Goal: Task Accomplishment & Management: Manage account settings

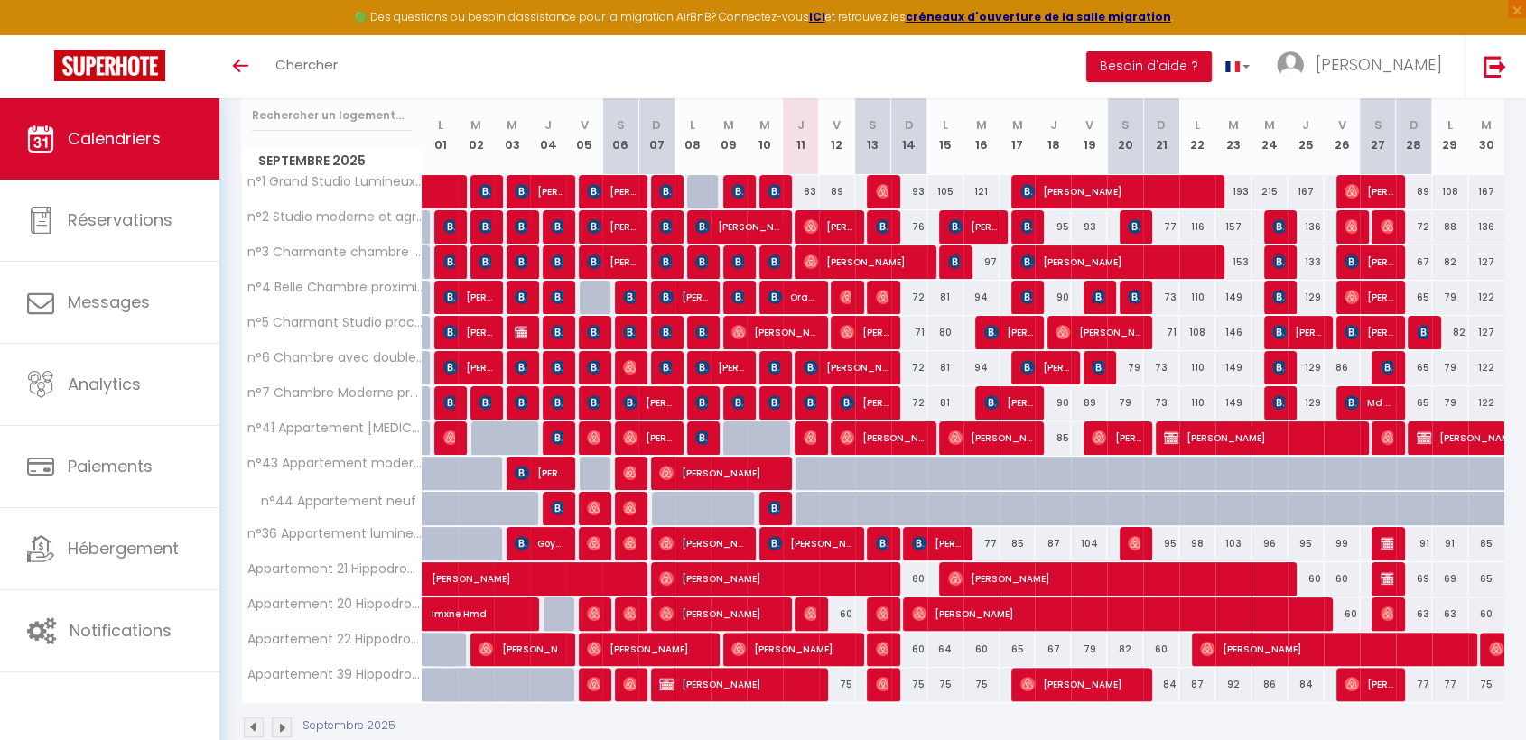
scroll to position [272, 0]
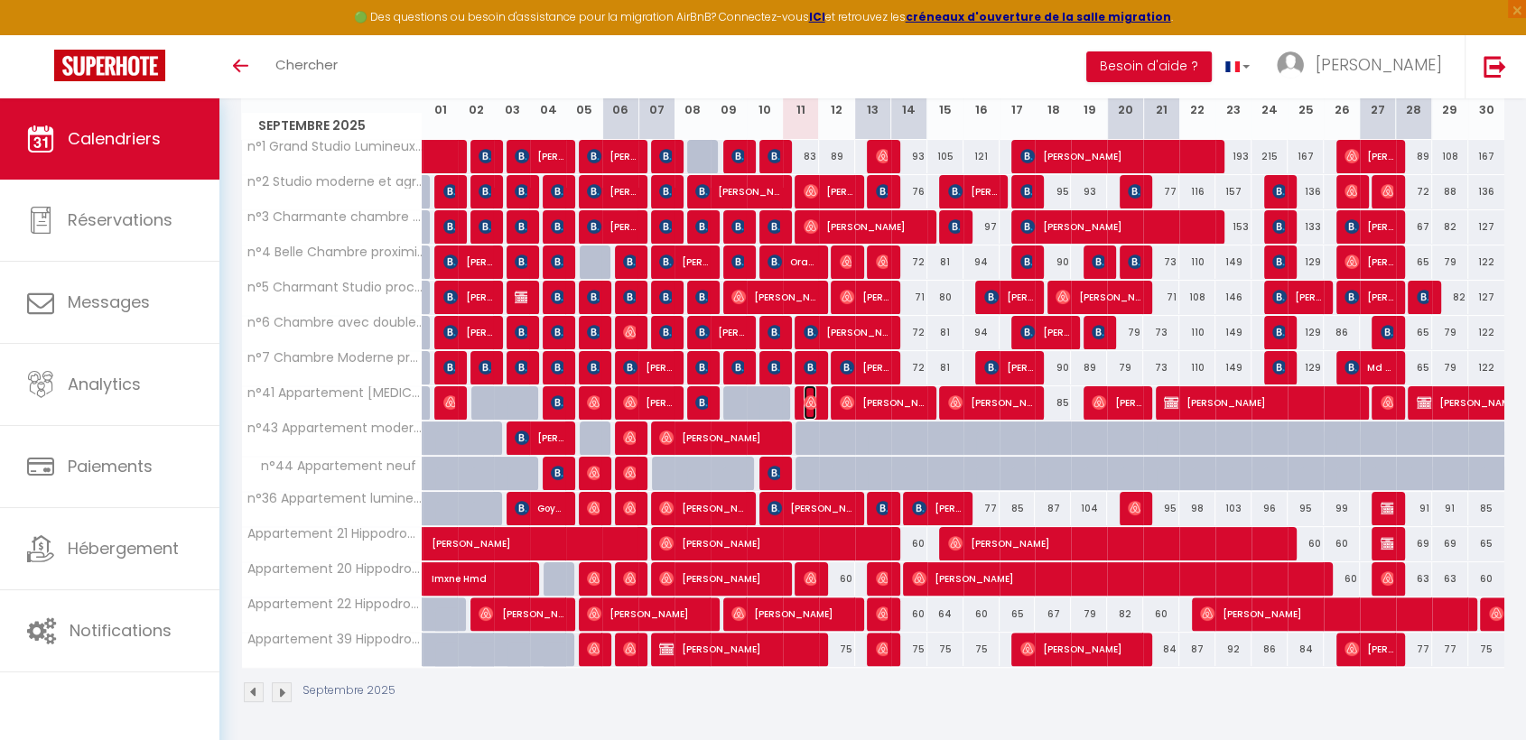
click at [811, 401] on img at bounding box center [811, 402] width 14 height 14
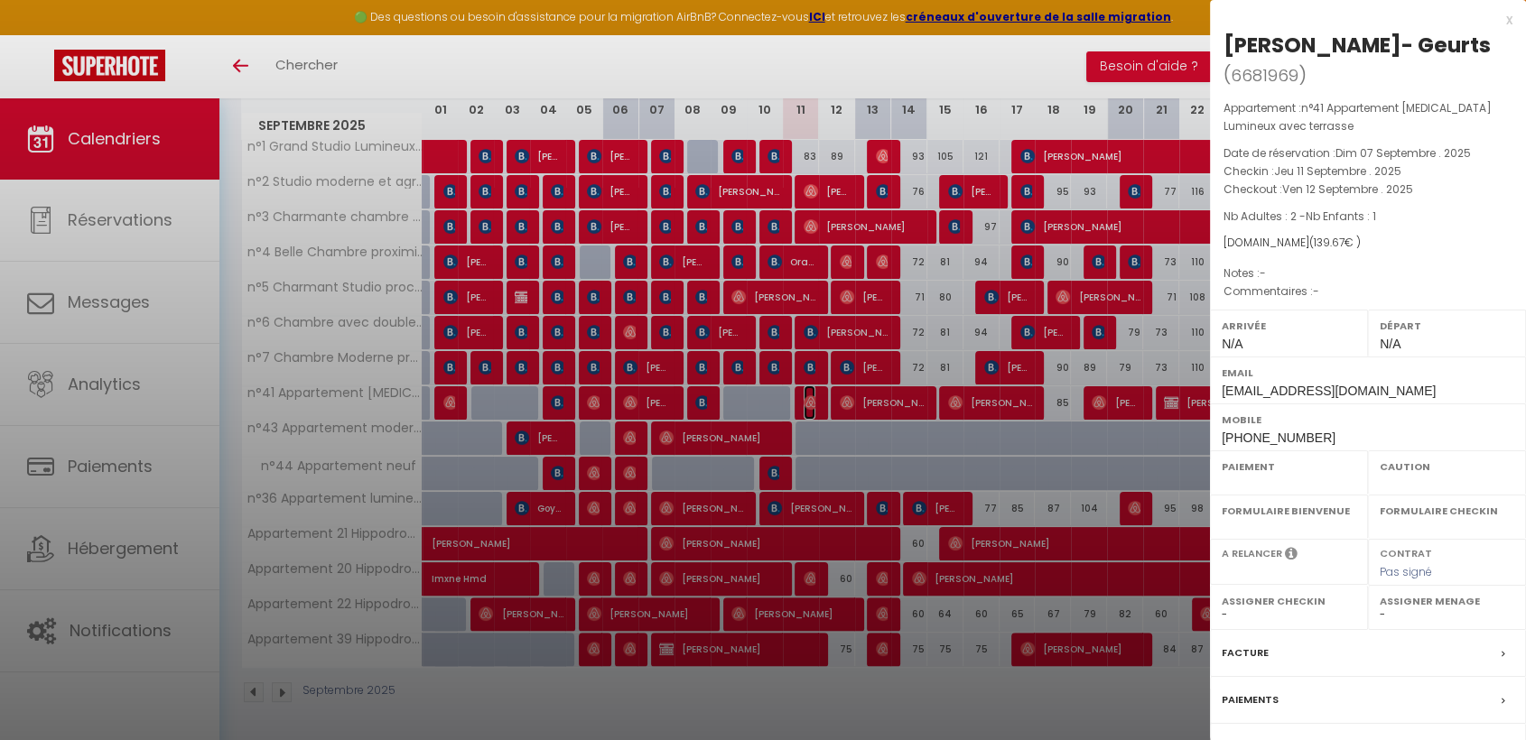
select select "OK"
select select "0"
select select "1"
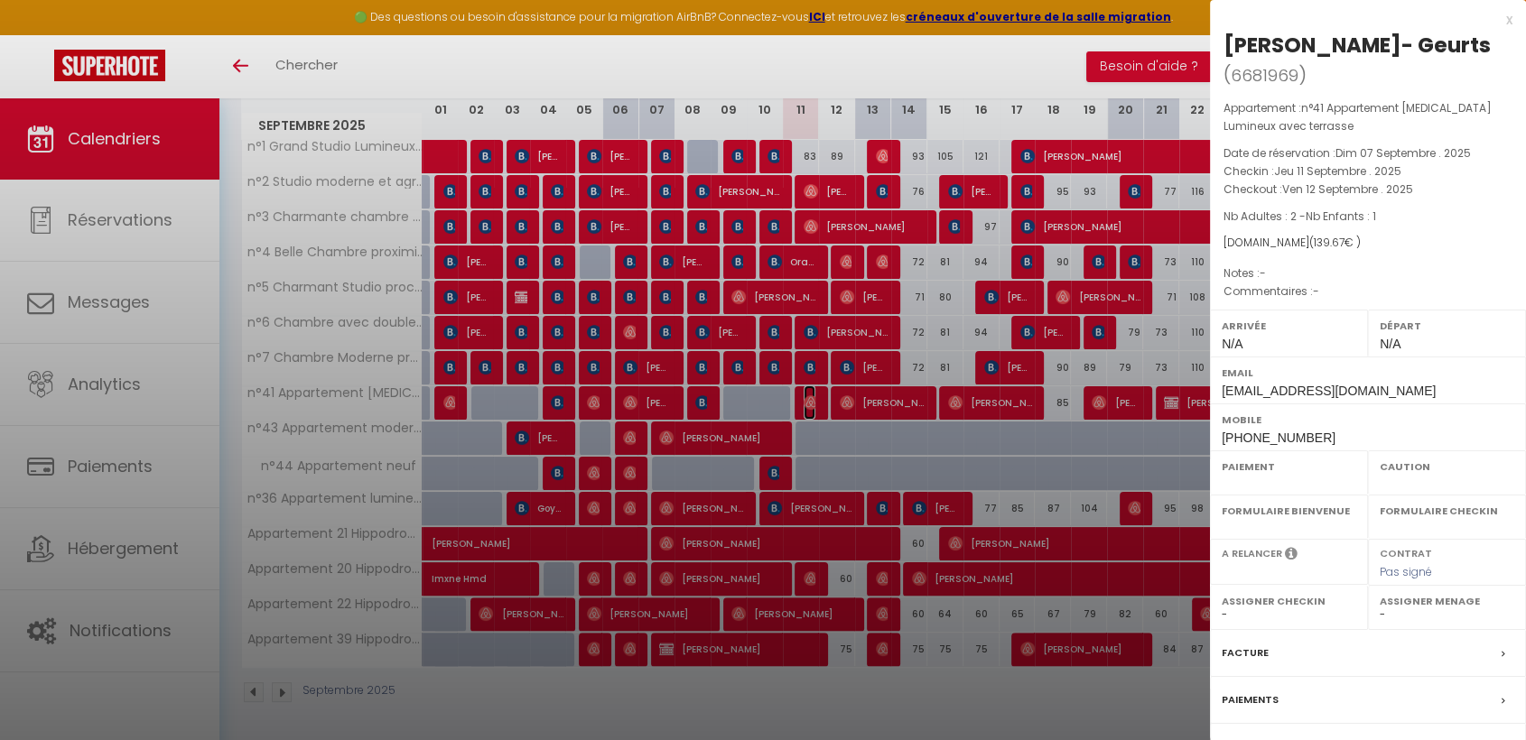
select select
click at [811, 401] on div at bounding box center [763, 370] width 1526 height 740
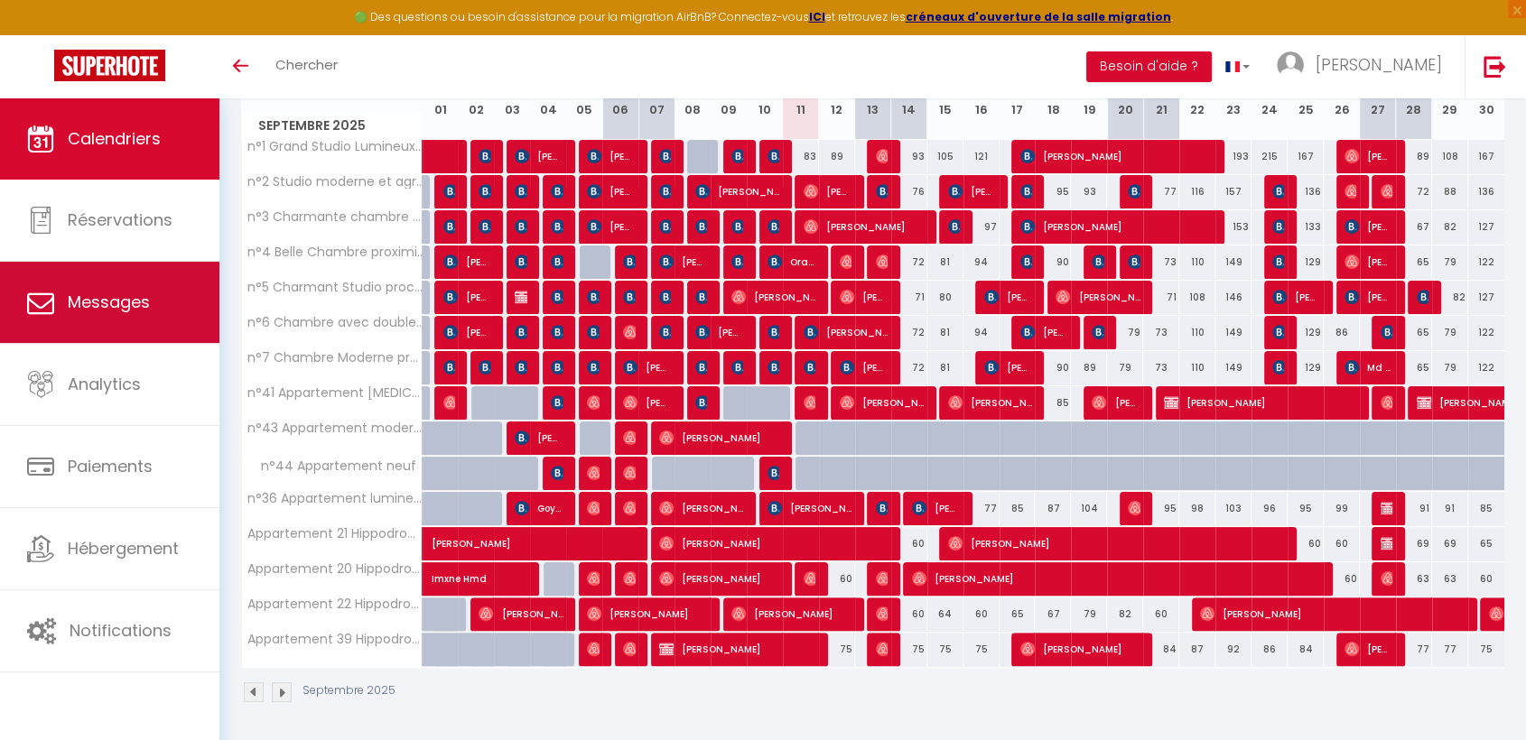
click at [125, 291] on span "Messages" at bounding box center [109, 302] width 82 height 23
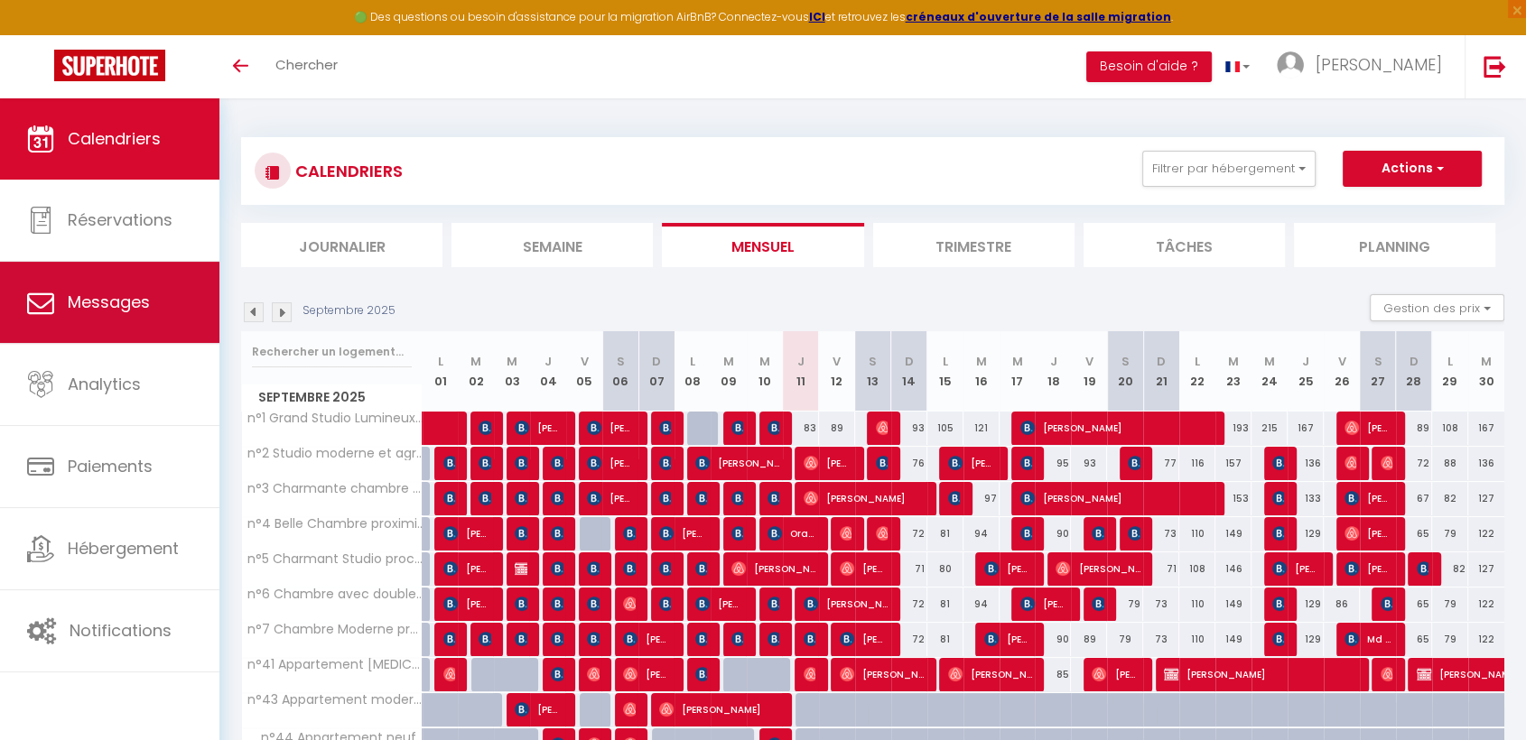
select select "message"
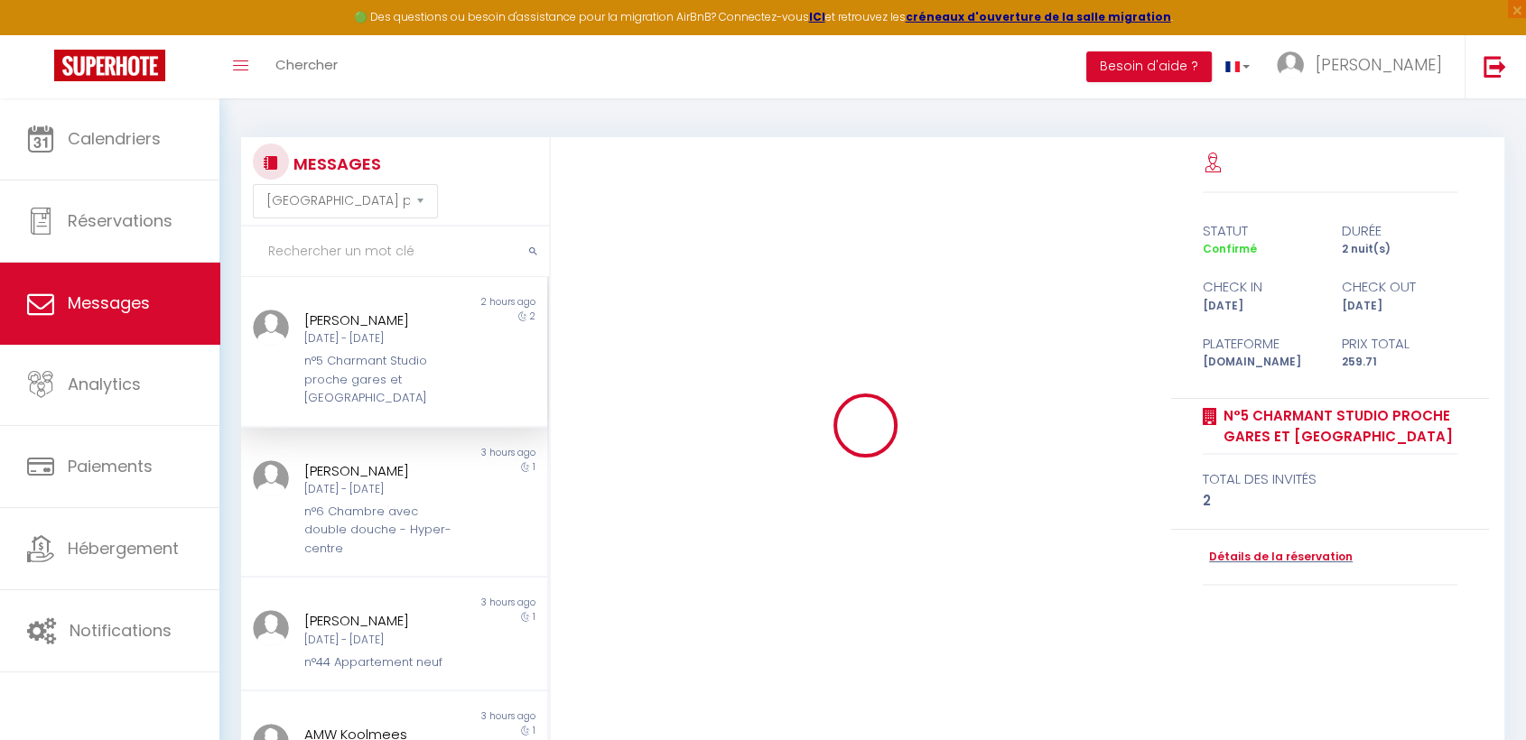
scroll to position [1165, 0]
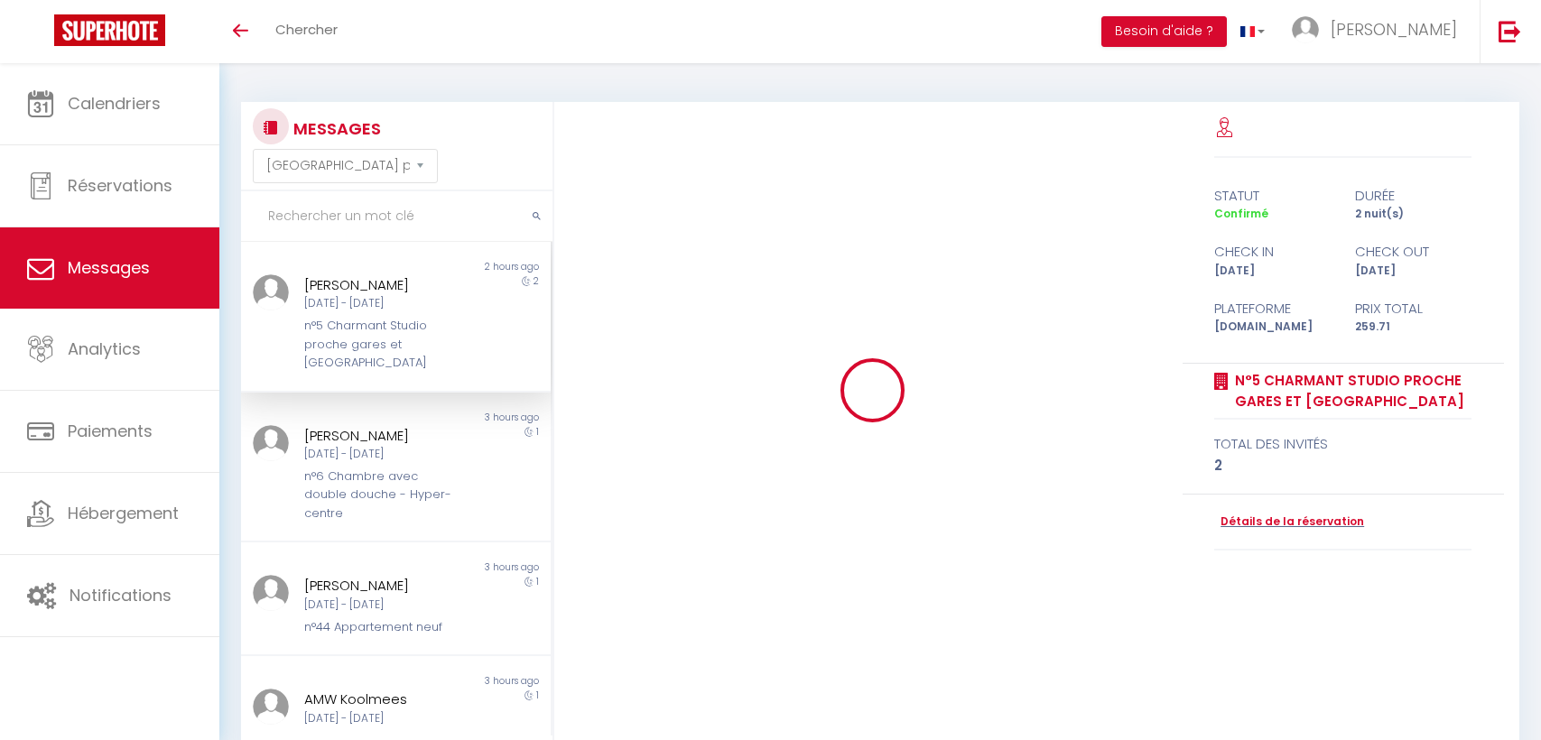
select select "message"
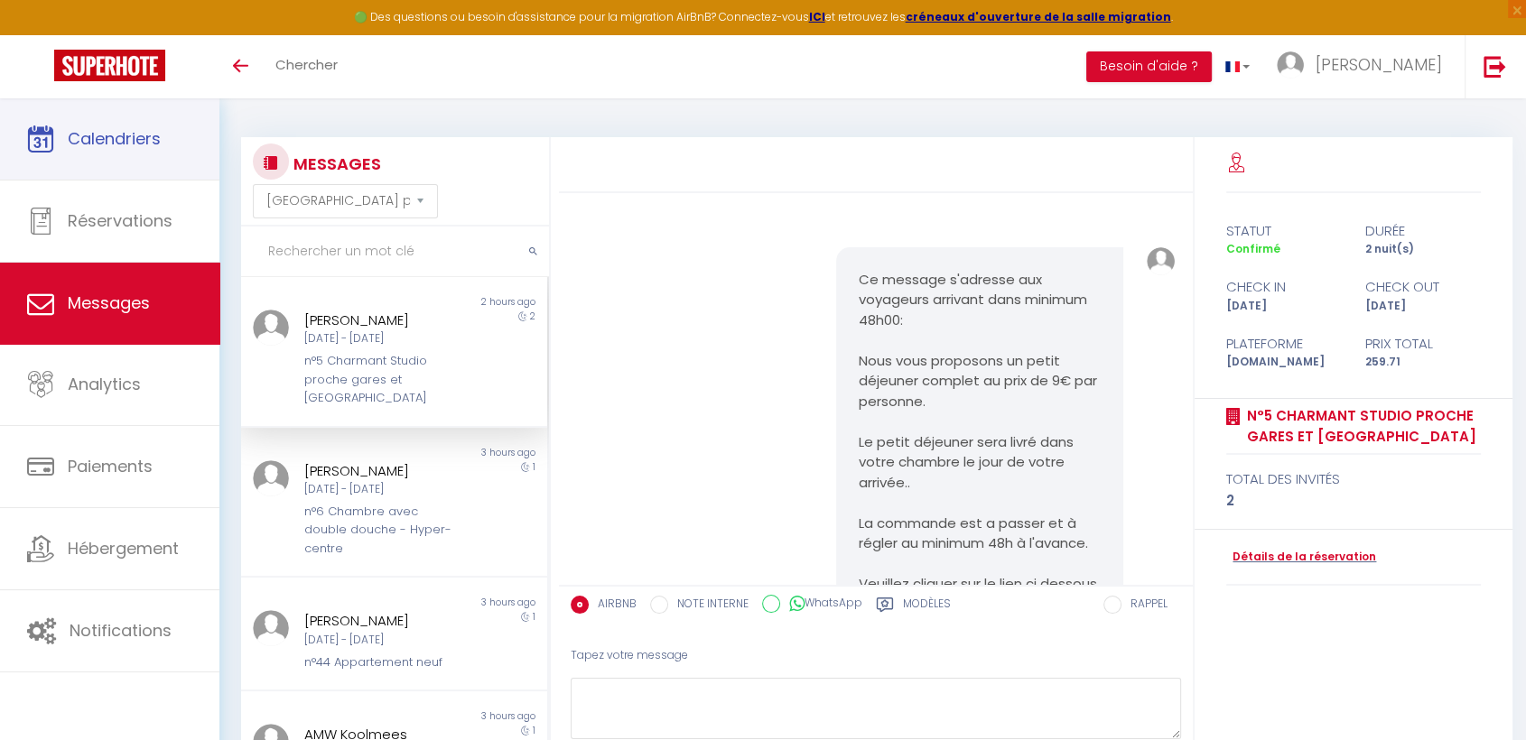
scroll to position [1165, 0]
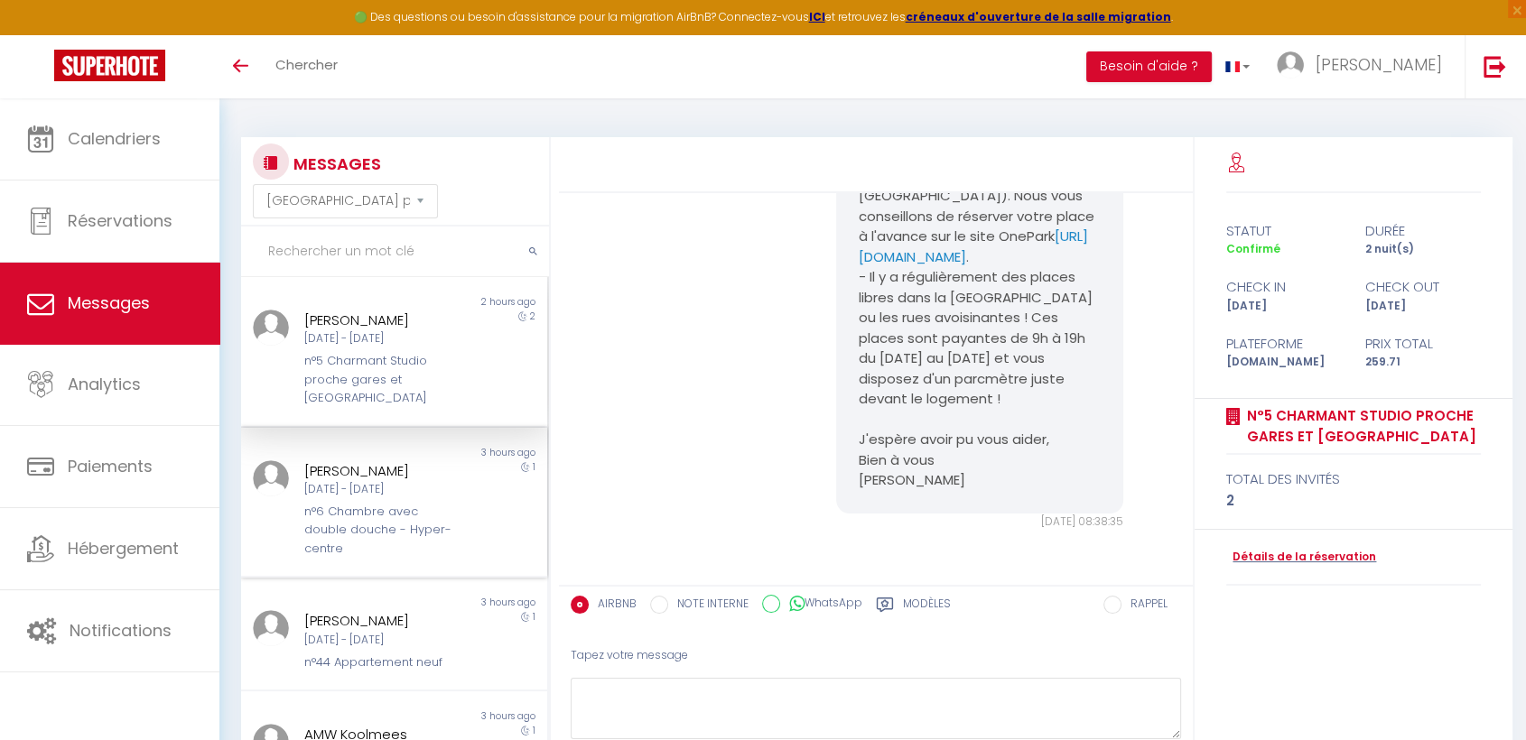
click at [480, 487] on div "1" at bounding box center [508, 509] width 77 height 98
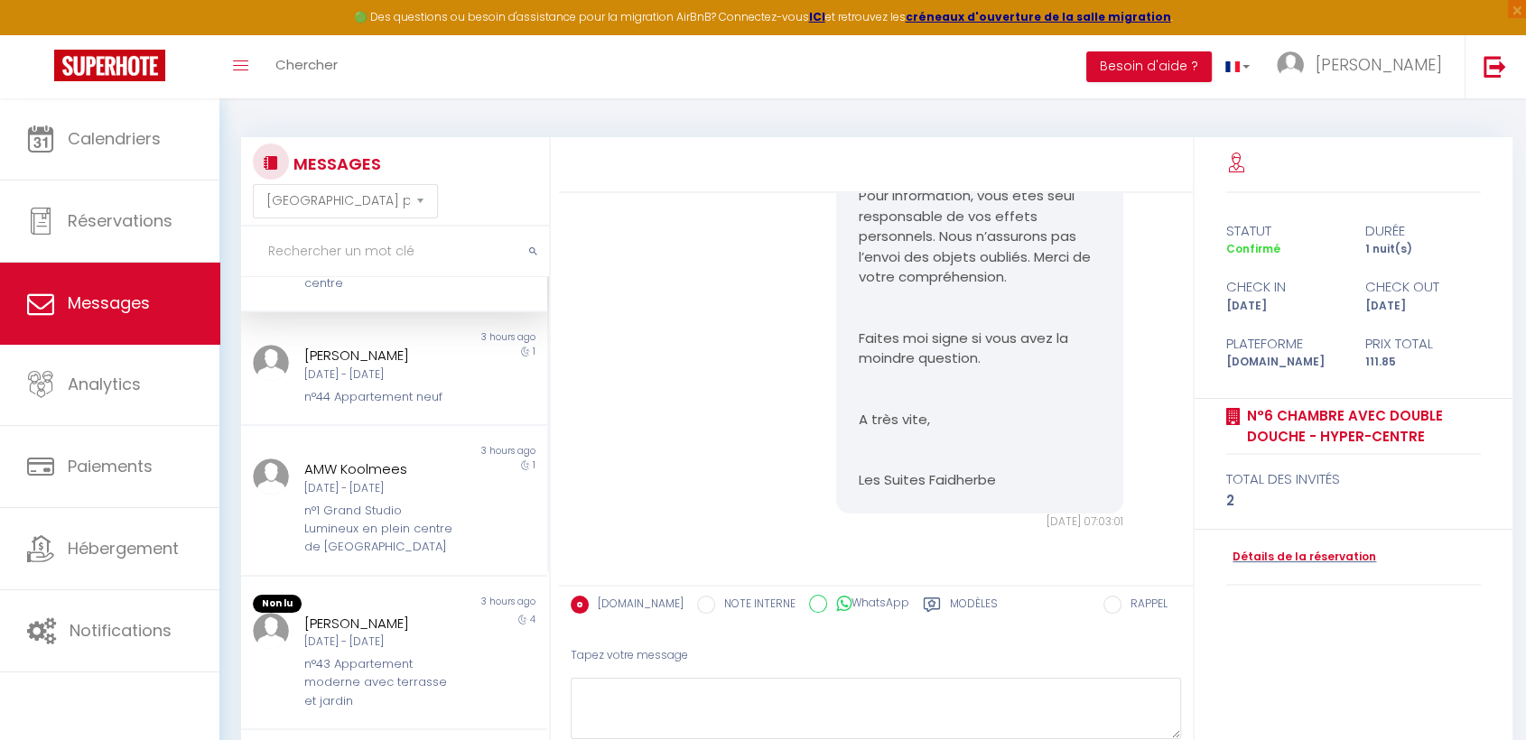
scroll to position [301, 0]
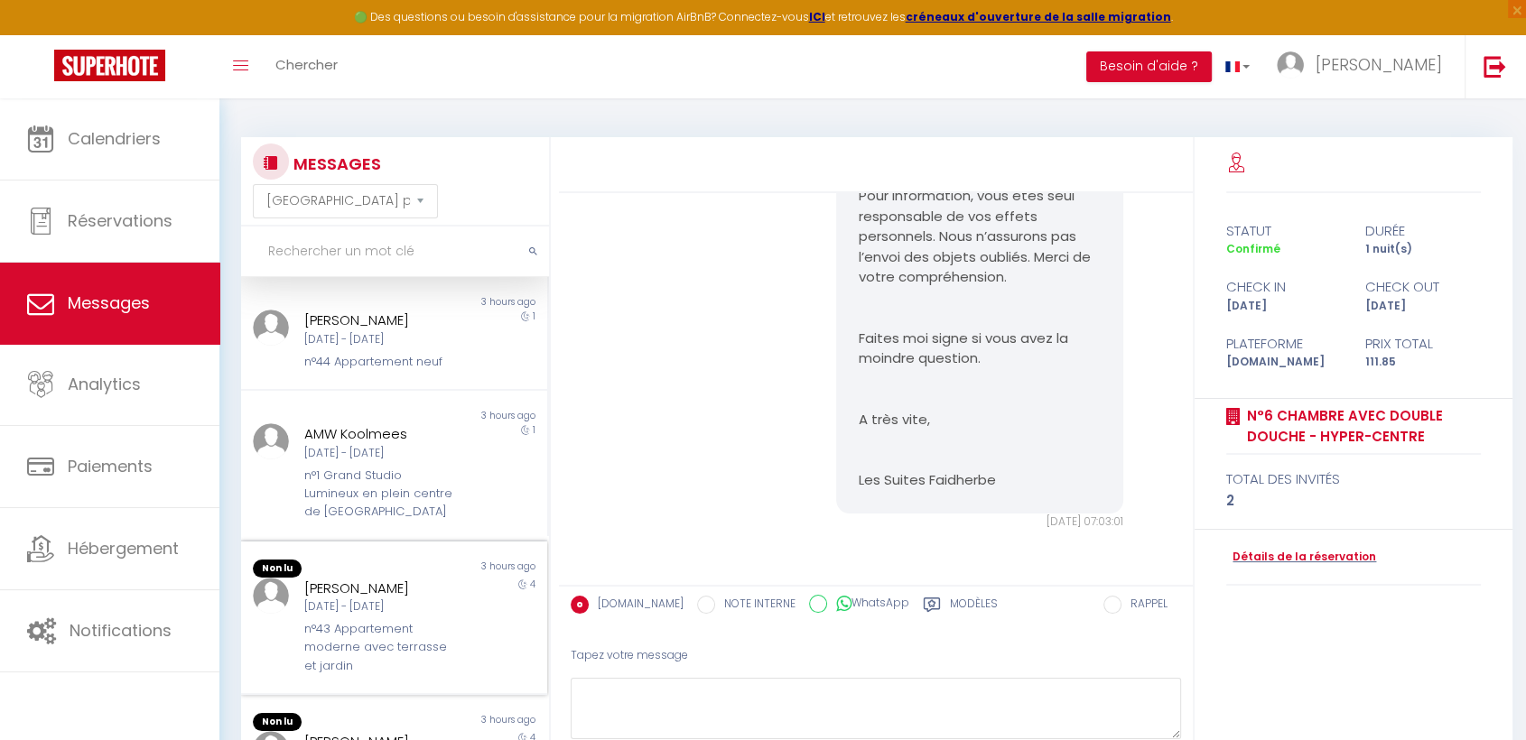
click at [299, 652] on div "Matthias Noury Dim 07 Sep - Jeu 11 Sep n°43 Appartement moderne avec terrasse e…" at bounding box center [382, 627] width 179 height 98
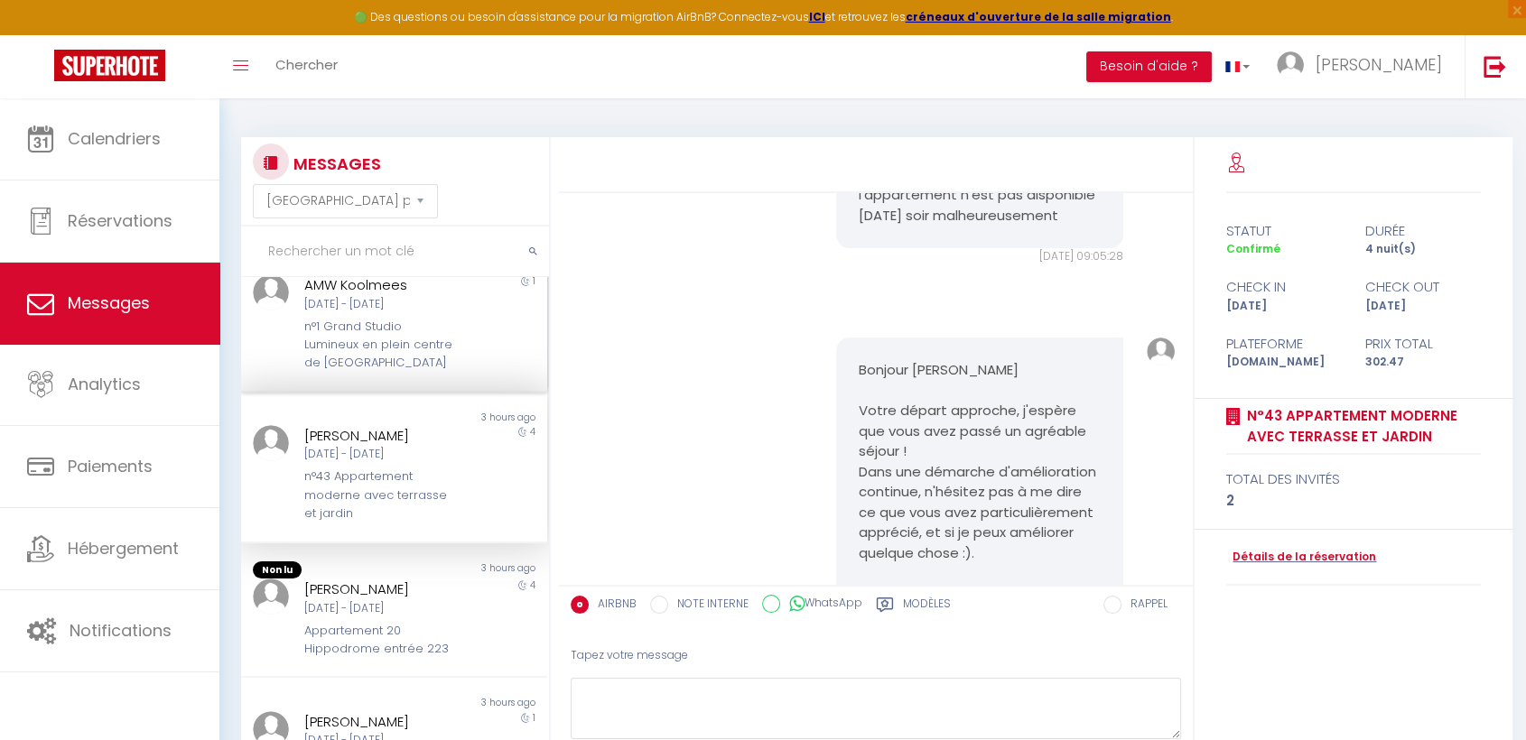
scroll to position [501, 0]
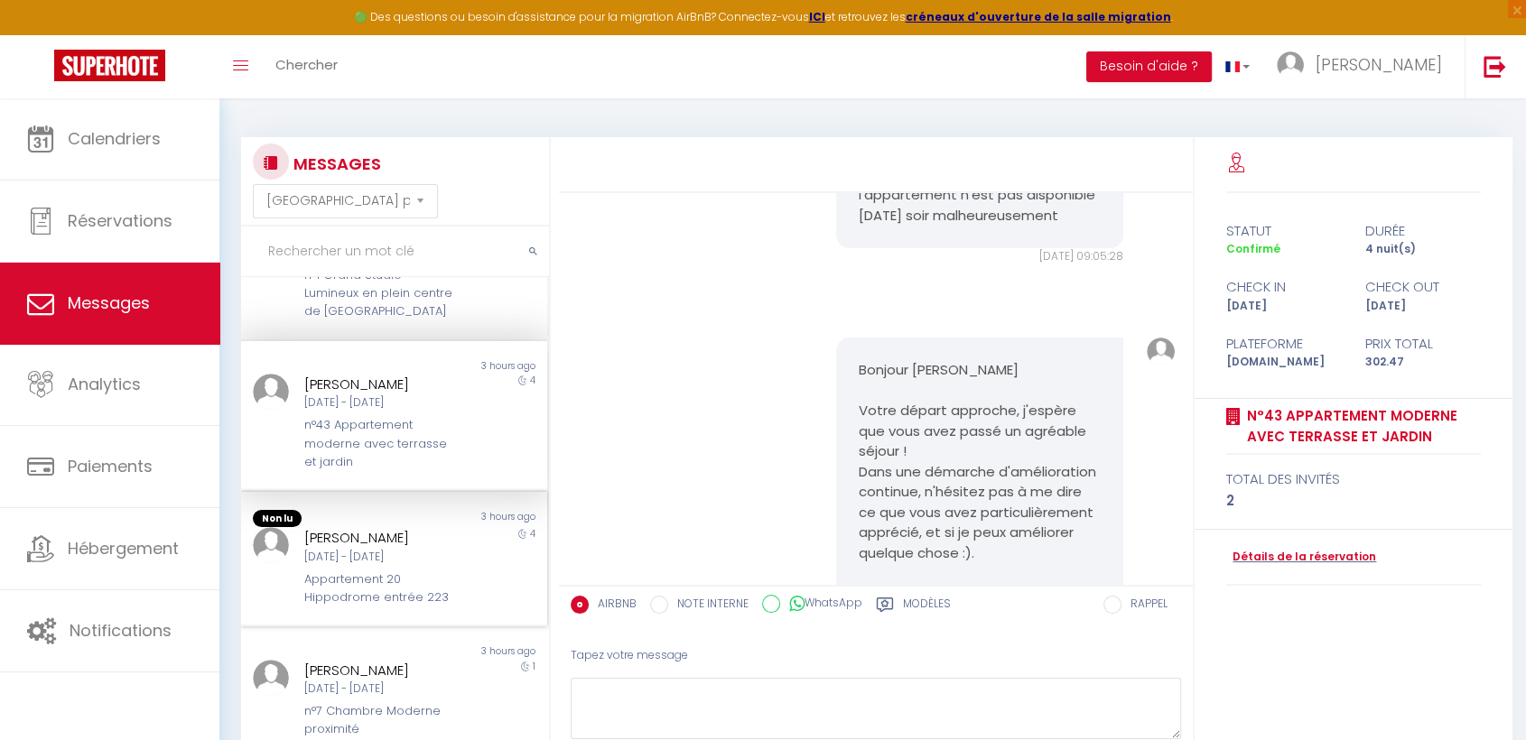
click at [361, 577] on div "Appartement 20 Hippodrome entrée 223" at bounding box center [381, 589] width 155 height 37
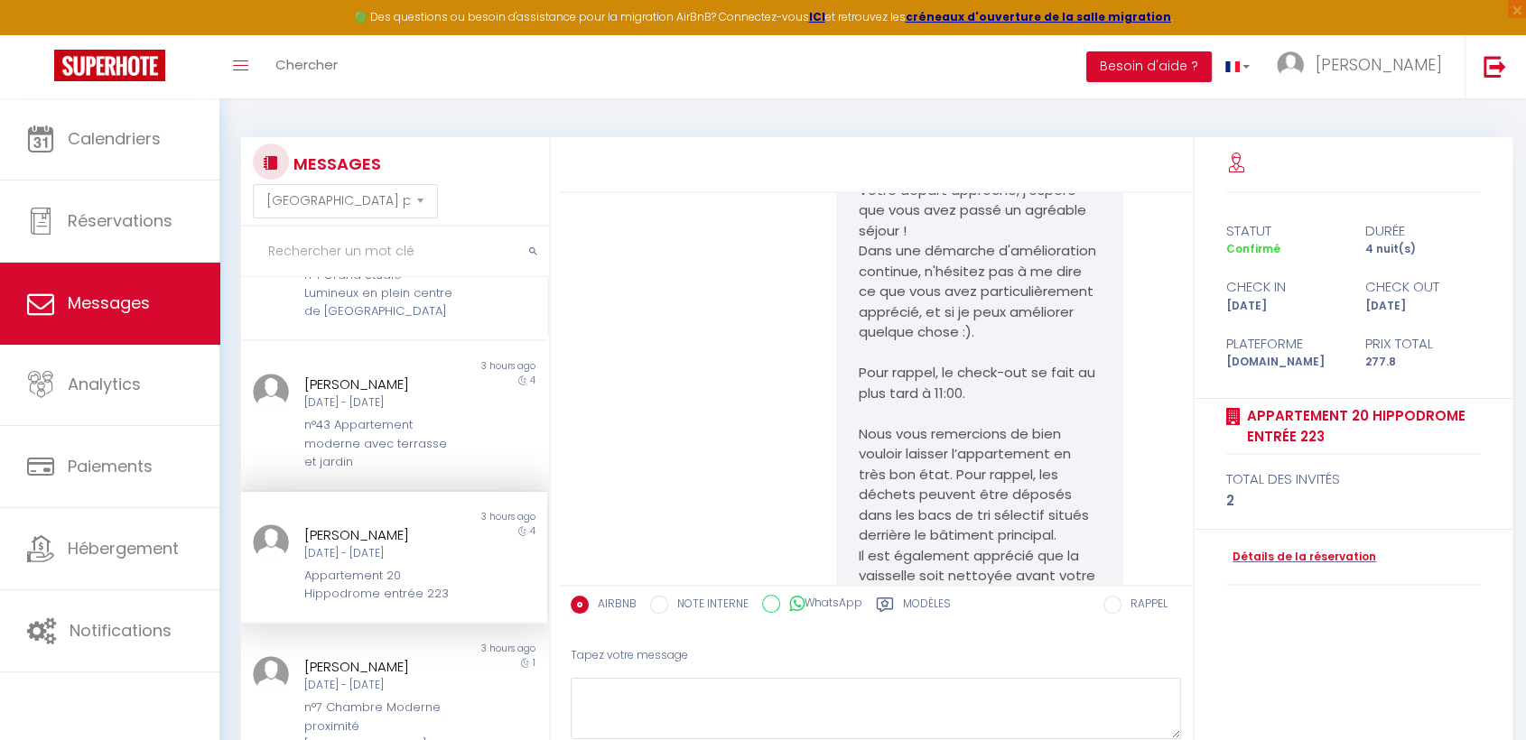
scroll to position [601, 0]
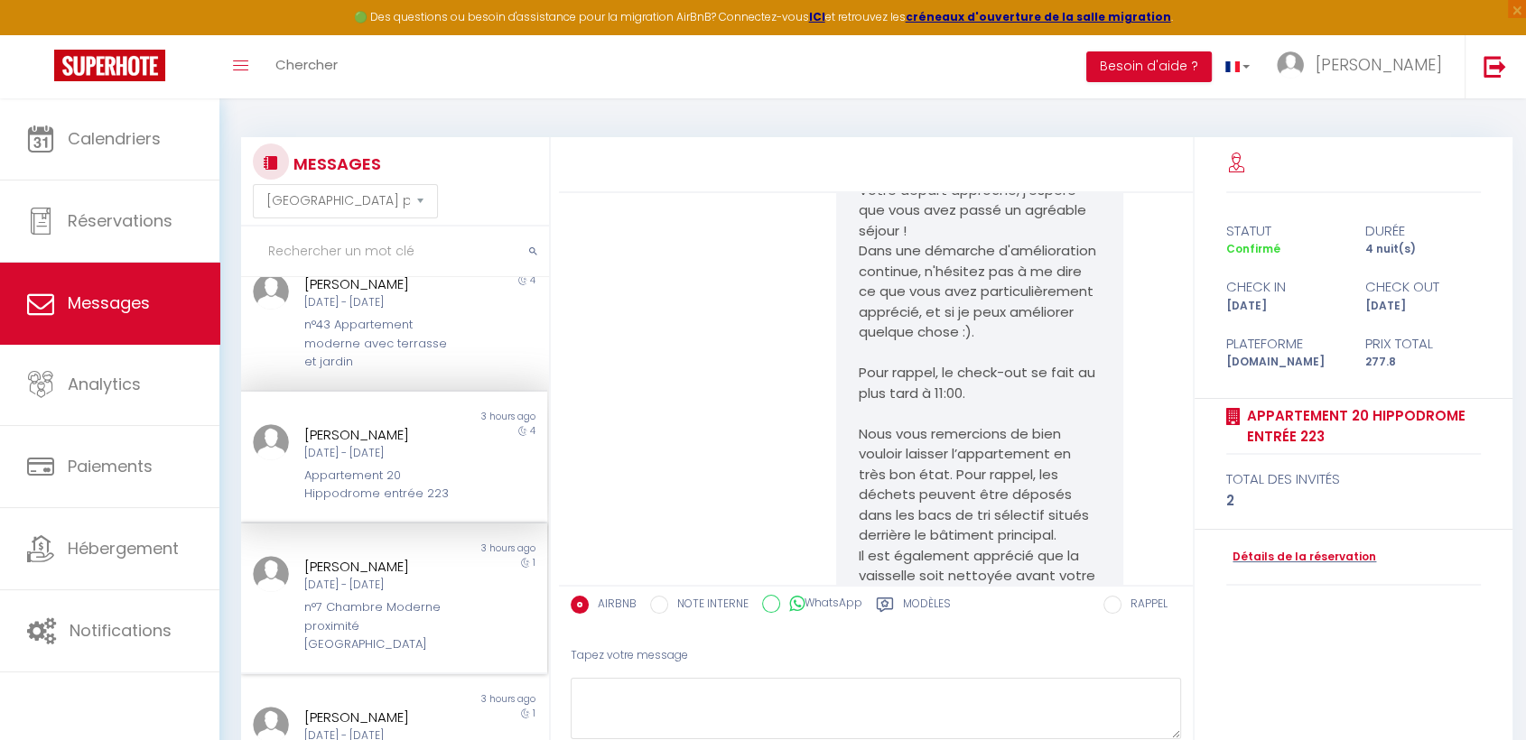
click at [428, 548] on div "3 hours ago" at bounding box center [471, 549] width 153 height 14
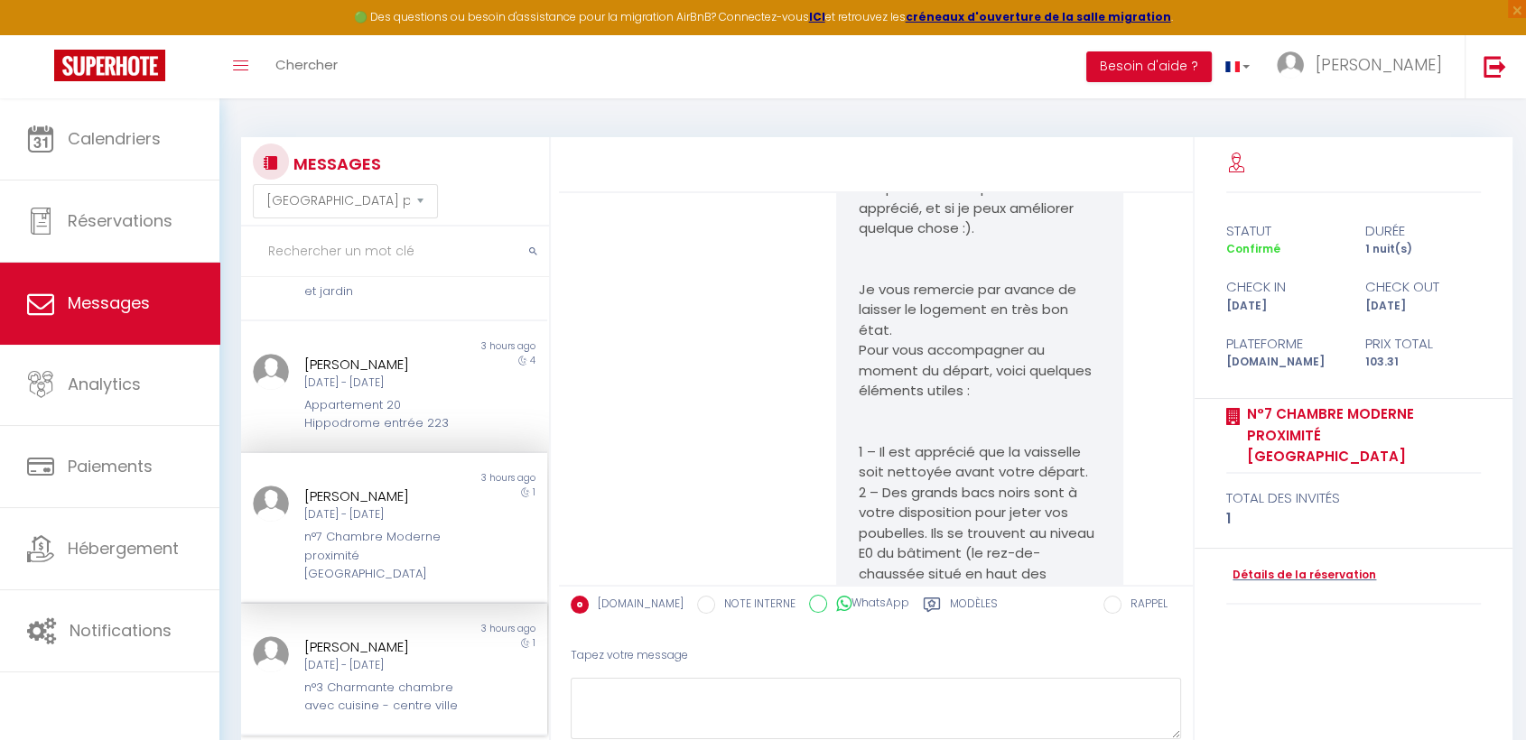
scroll to position [702, 0]
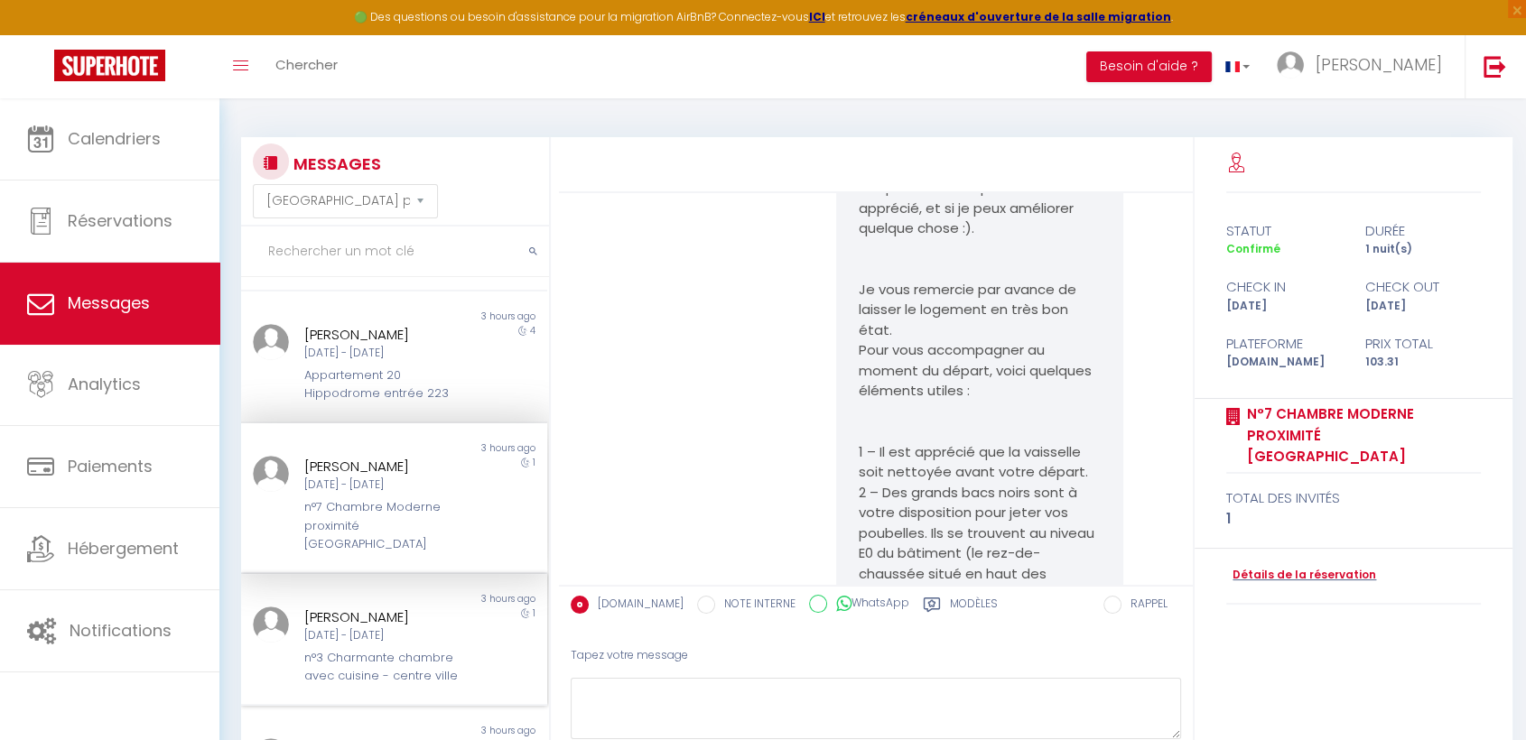
click at [353, 649] on div "n°3 Charmante chambre avec cuisine - centre ville" at bounding box center [381, 667] width 155 height 37
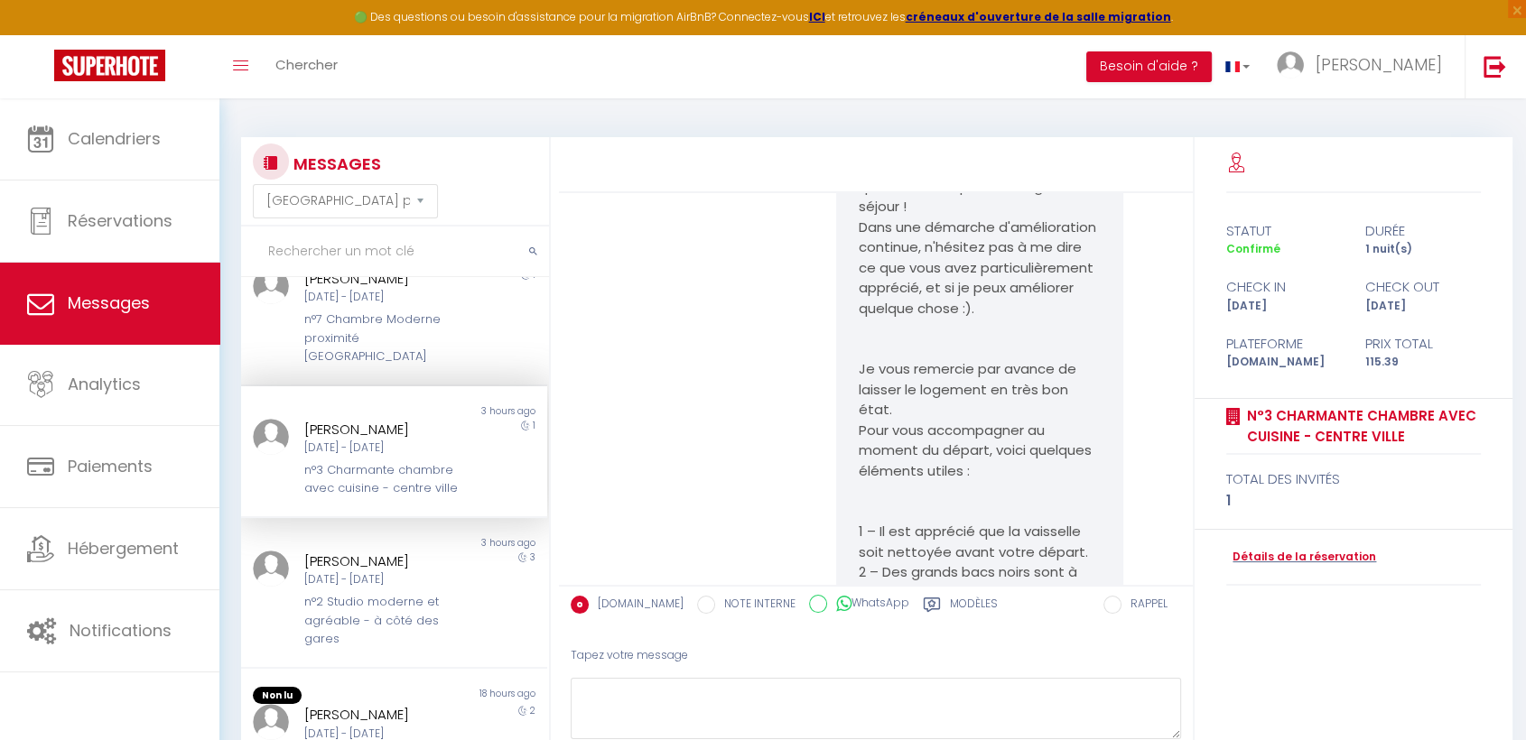
scroll to position [903, 0]
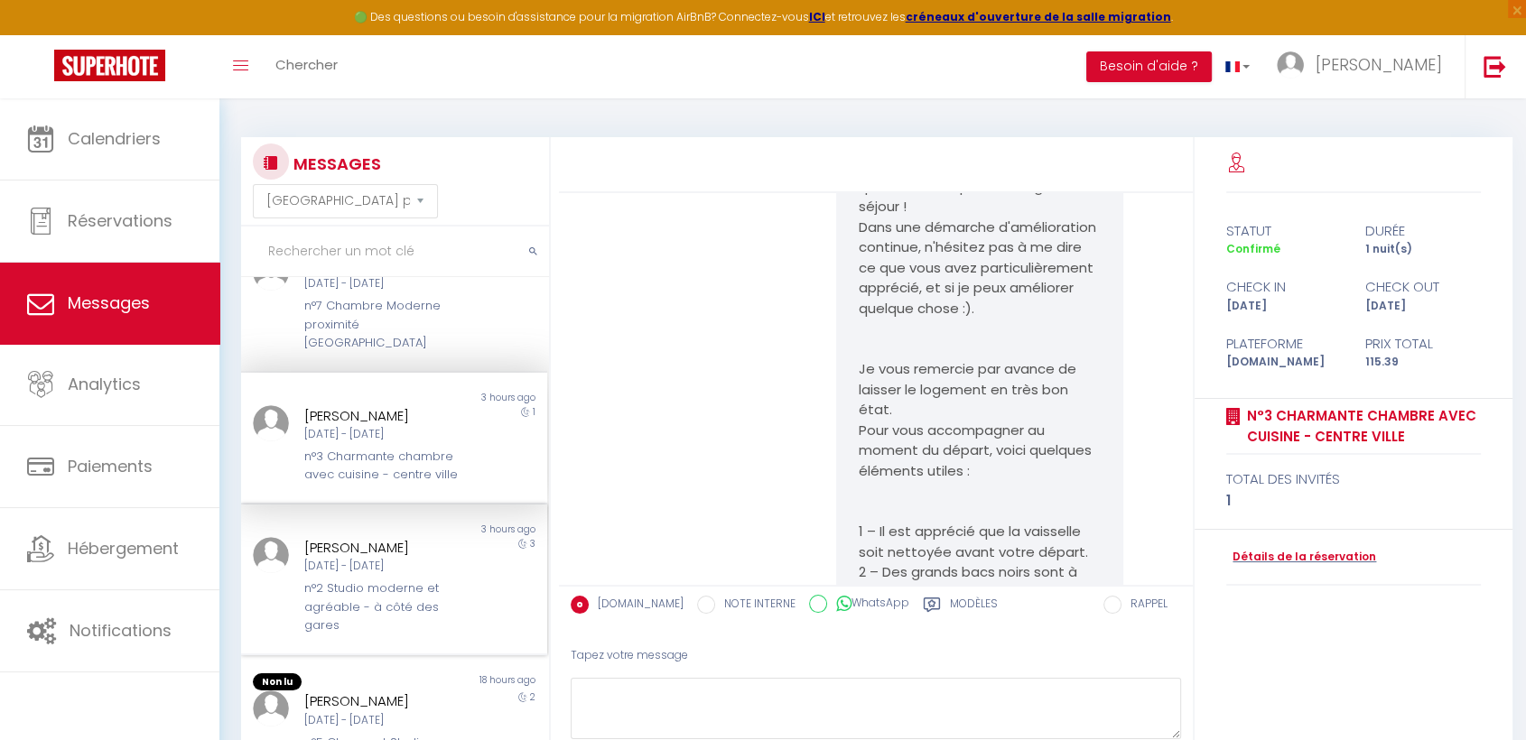
click at [375, 580] on div "n°2 Studio moderne et agréable - à côté des gares" at bounding box center [381, 607] width 155 height 55
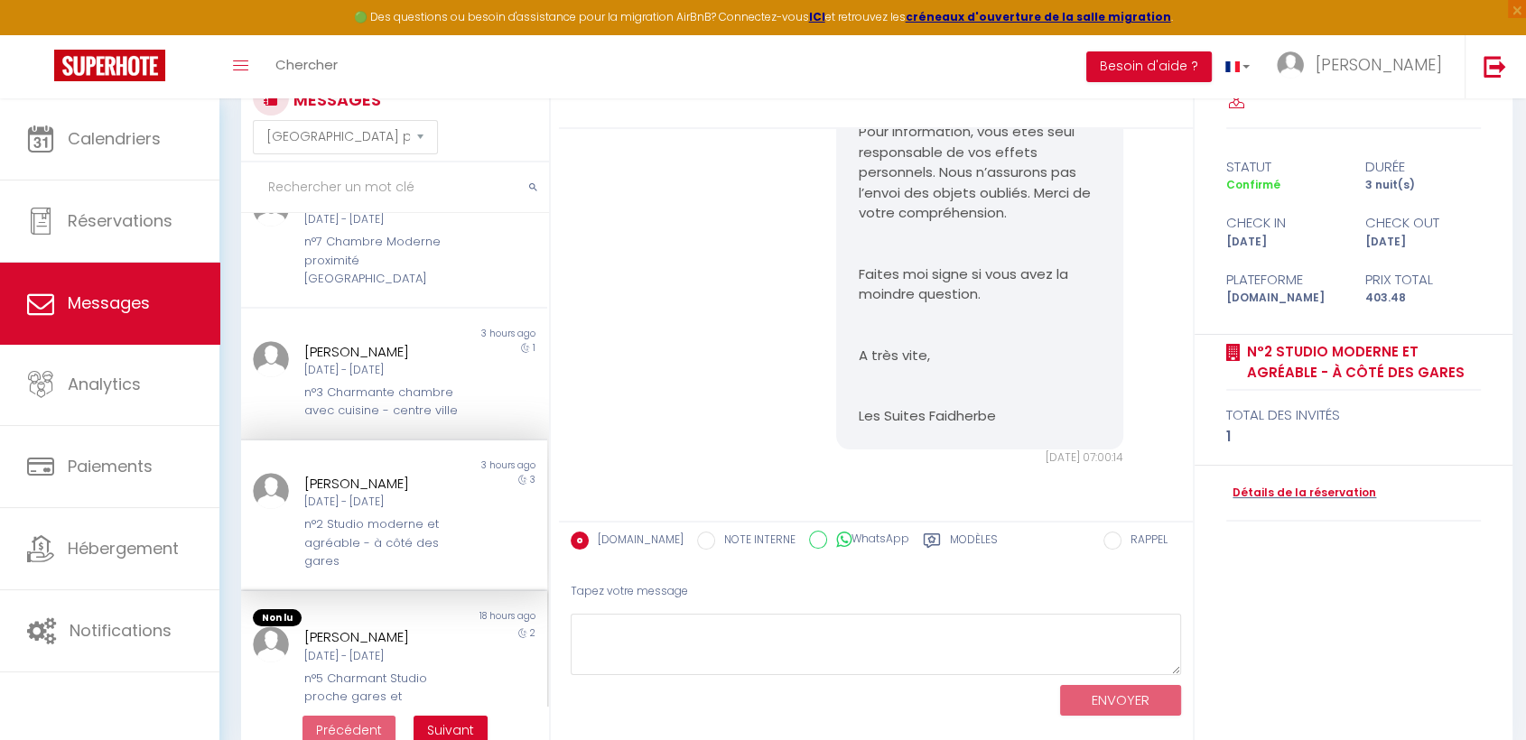
scroll to position [98, 0]
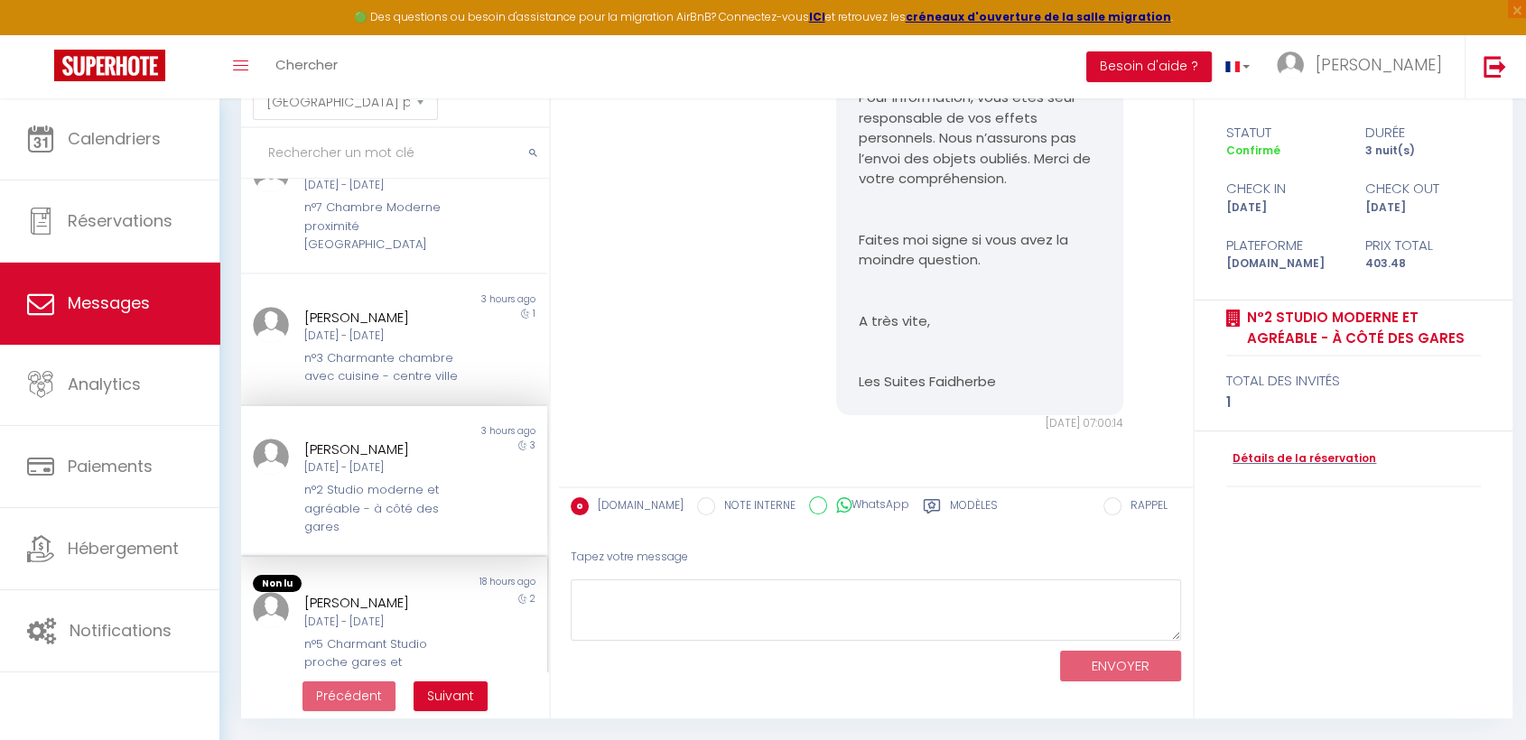
click at [356, 618] on div "[DATE] - [DATE]" at bounding box center [381, 622] width 155 height 17
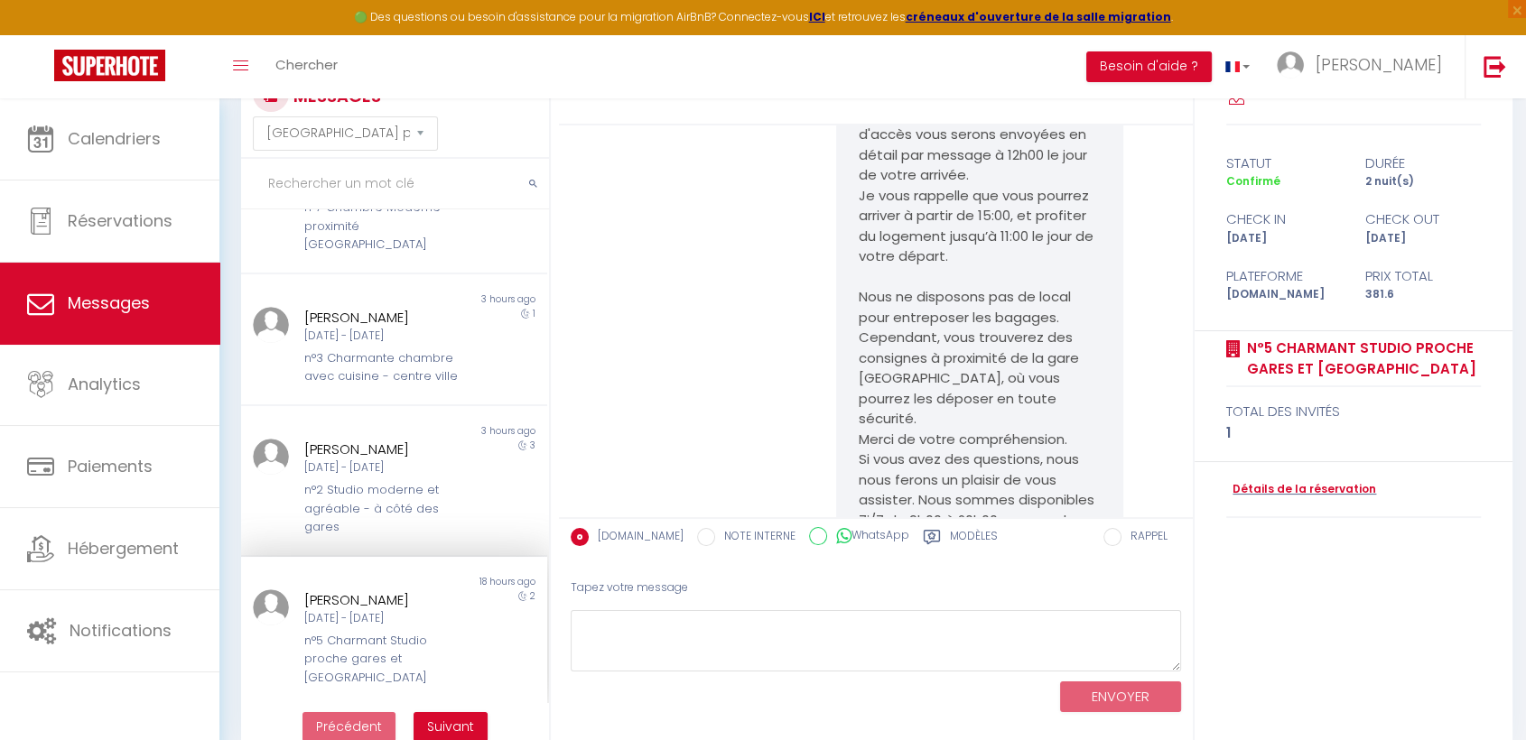
scroll to position [98, 0]
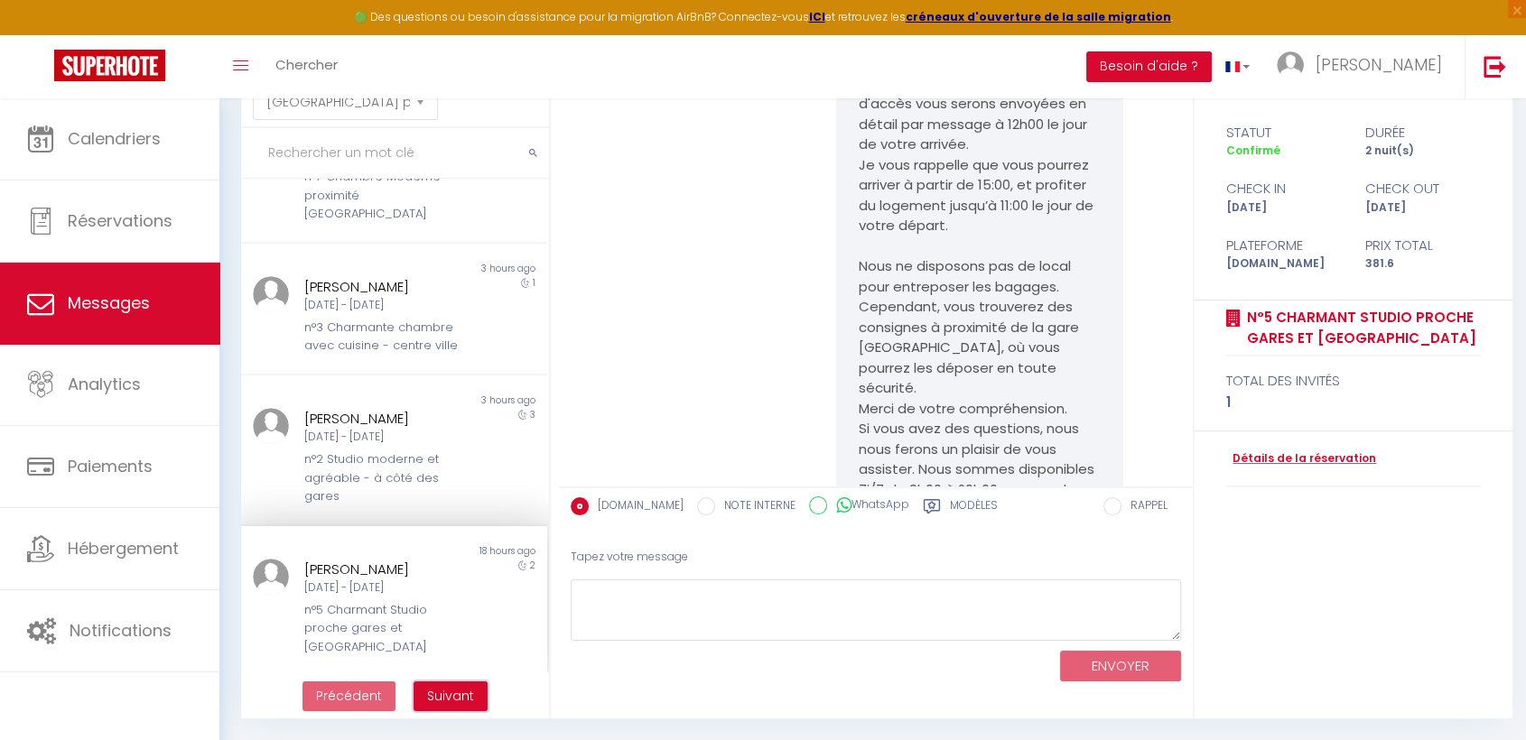
click at [470, 689] on span "Suivant" at bounding box center [450, 696] width 47 height 18
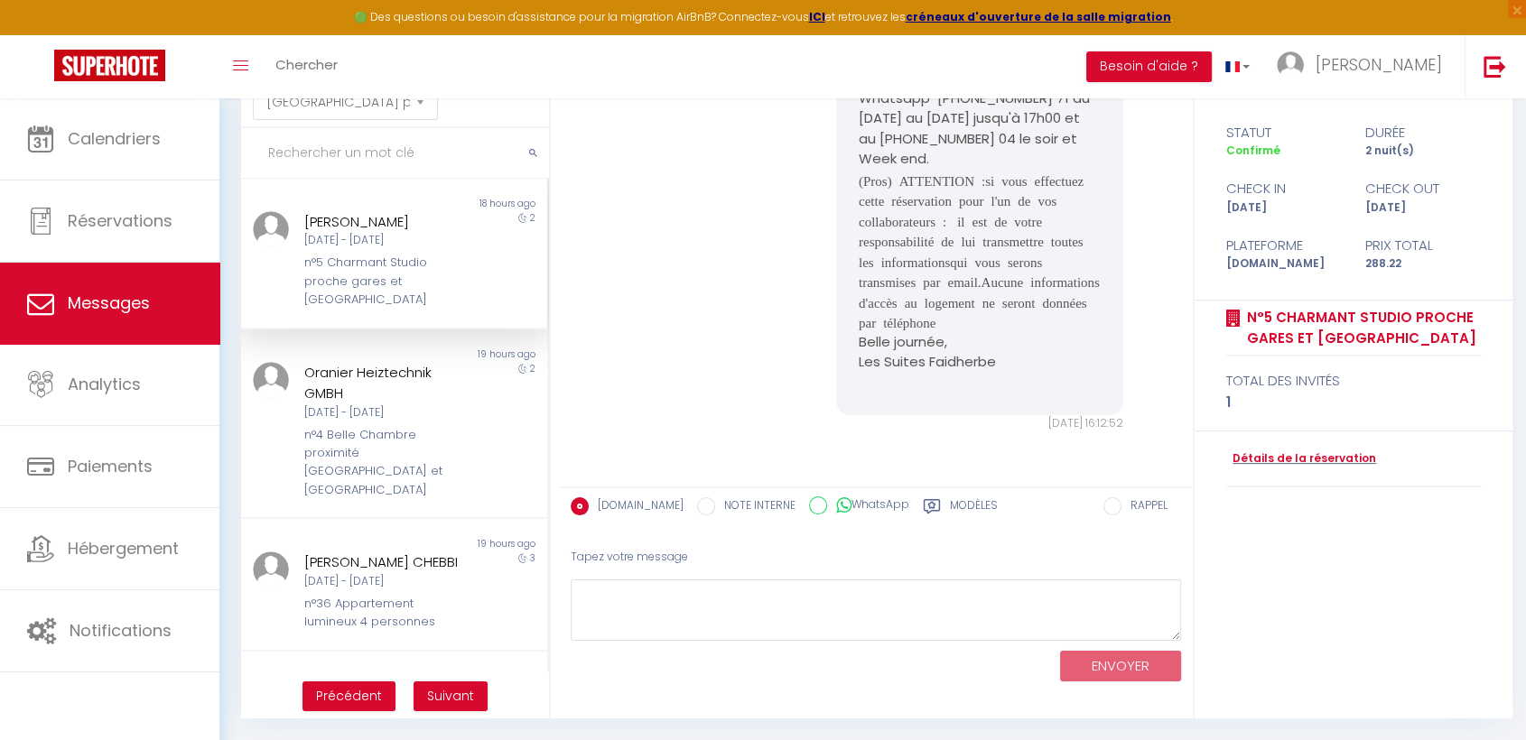
click at [369, 249] on div "Magali BELEN Mar 16 Sep - Jeu 18 Sep n°5 Charmant Studio proche gares et Vieux …" at bounding box center [382, 260] width 179 height 98
click at [408, 402] on div "Oranier Heiztechnik GMBH" at bounding box center [381, 383] width 155 height 42
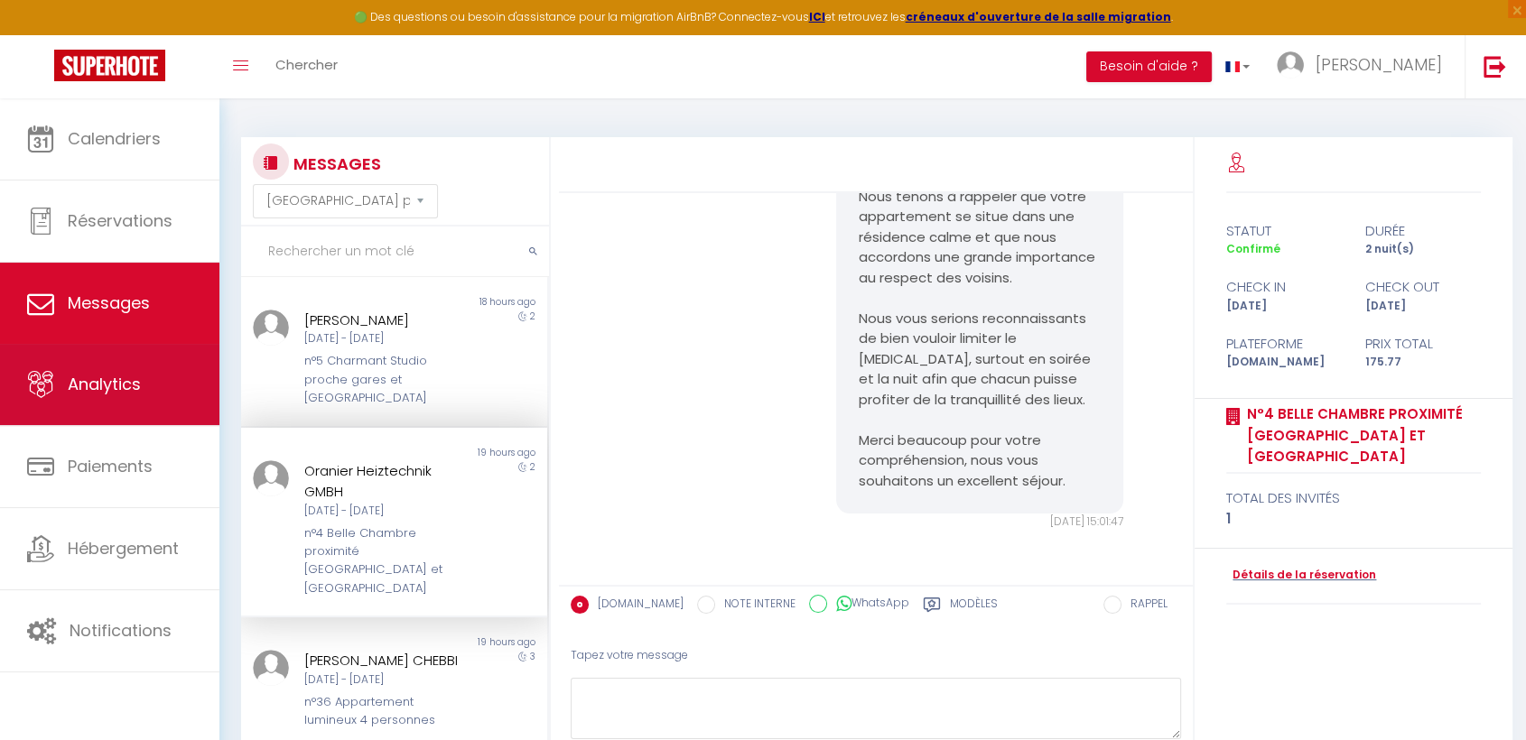
click at [79, 392] on span "Analytics" at bounding box center [104, 384] width 73 height 23
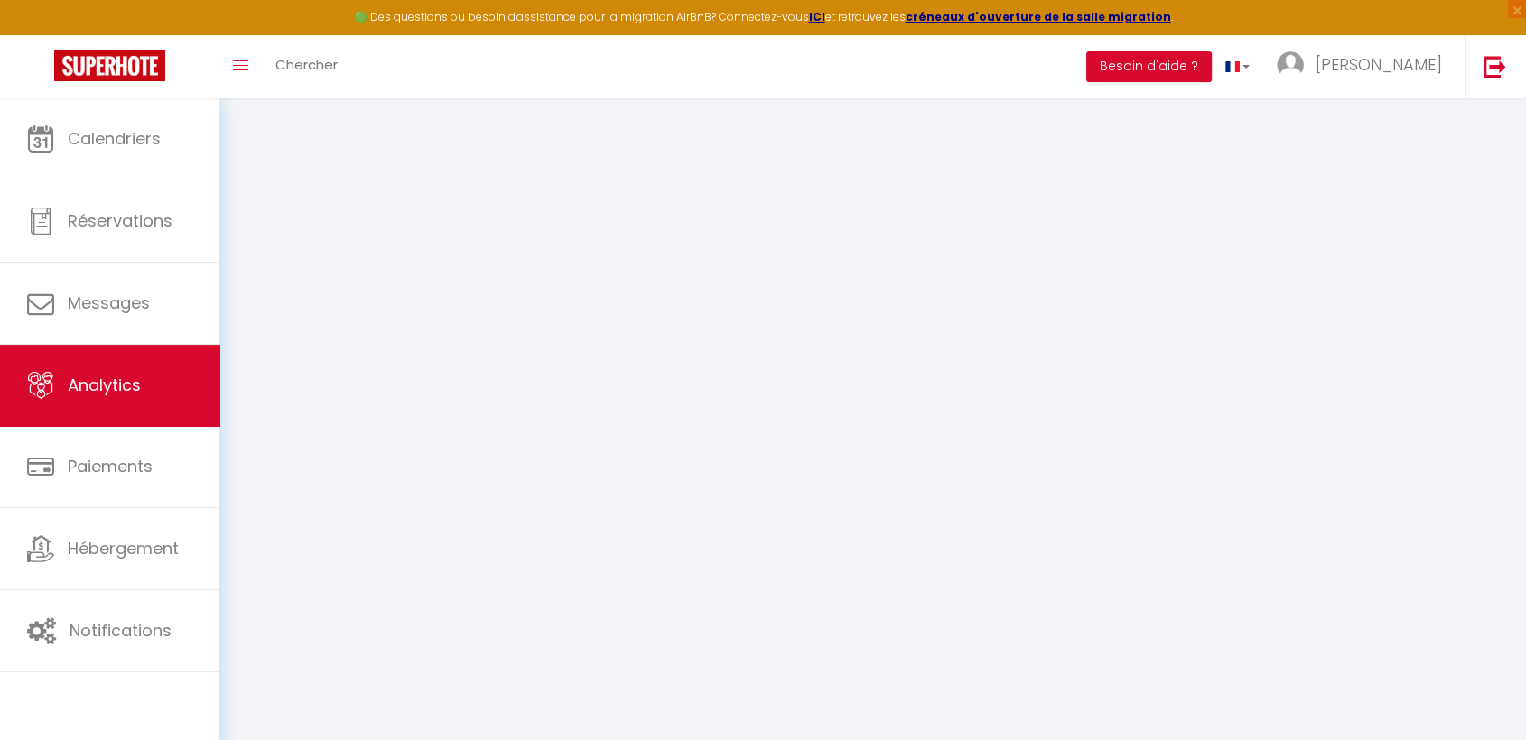
select select "2025"
select select "9"
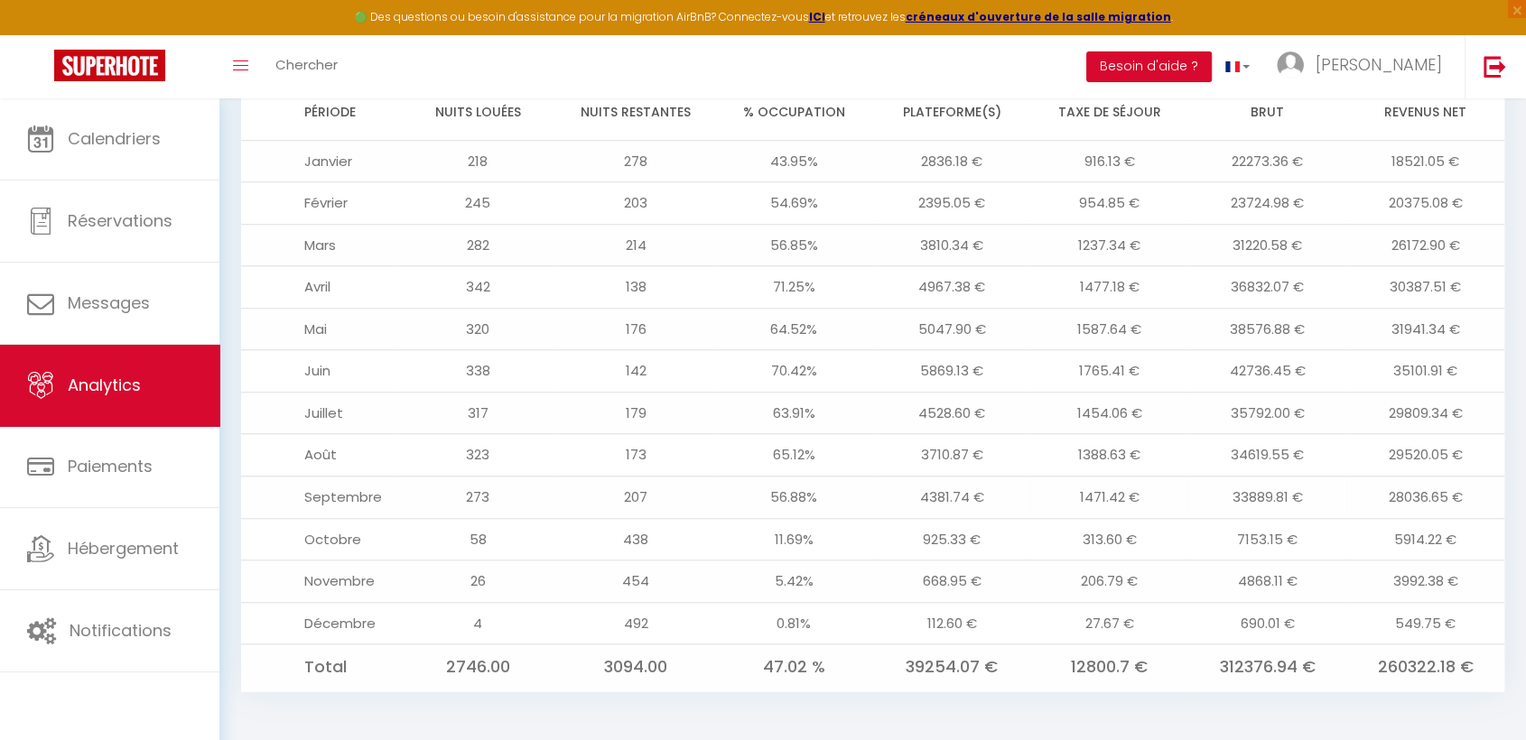
scroll to position [1507, 0]
